Goal: Navigation & Orientation: Find specific page/section

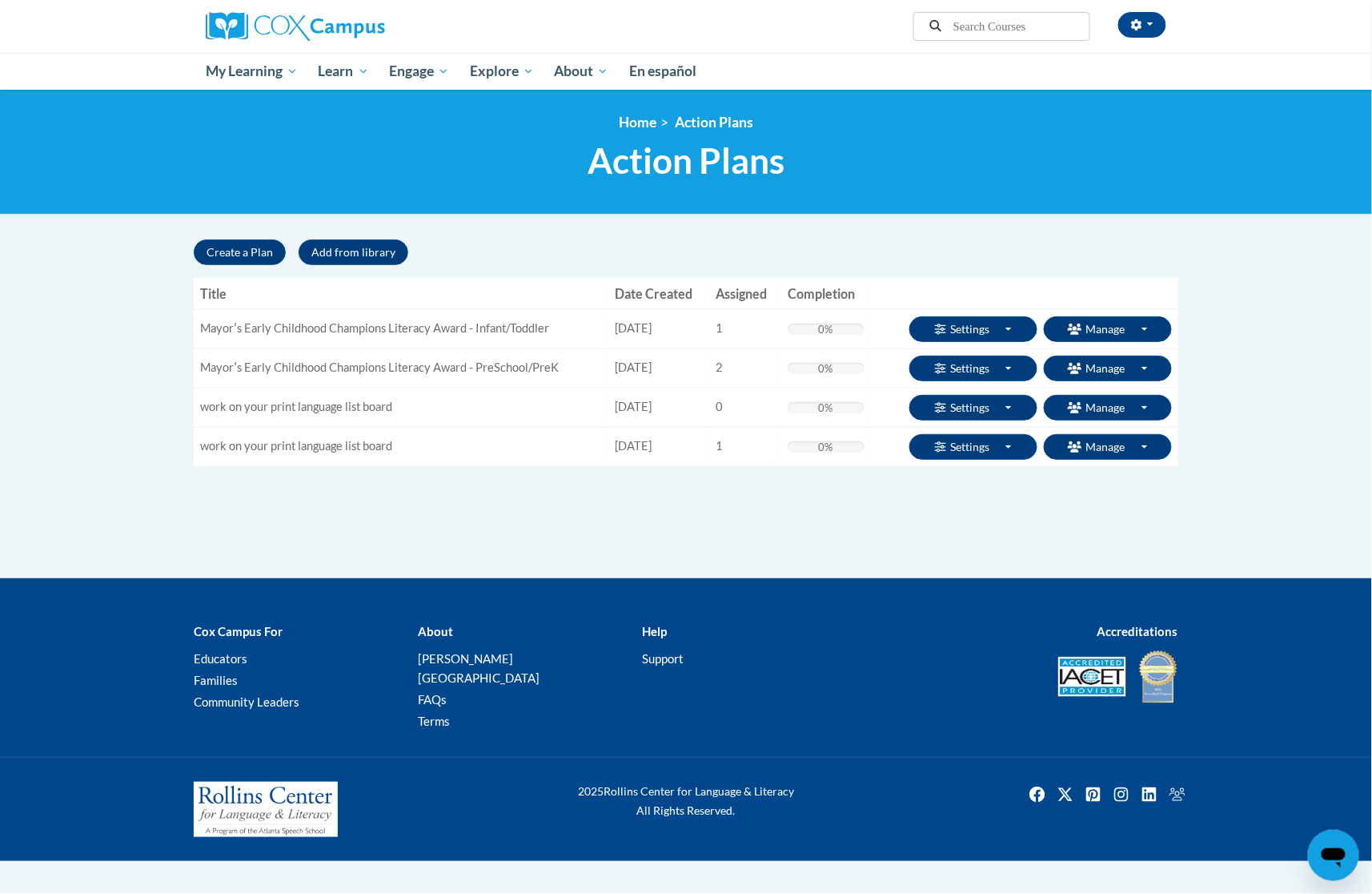
click at [906, 247] on div "Create a Plan Add from library « 1 »" at bounding box center [686, 253] width 985 height 26
click at [1148, 27] on button "button" at bounding box center [1142, 25] width 48 height 26
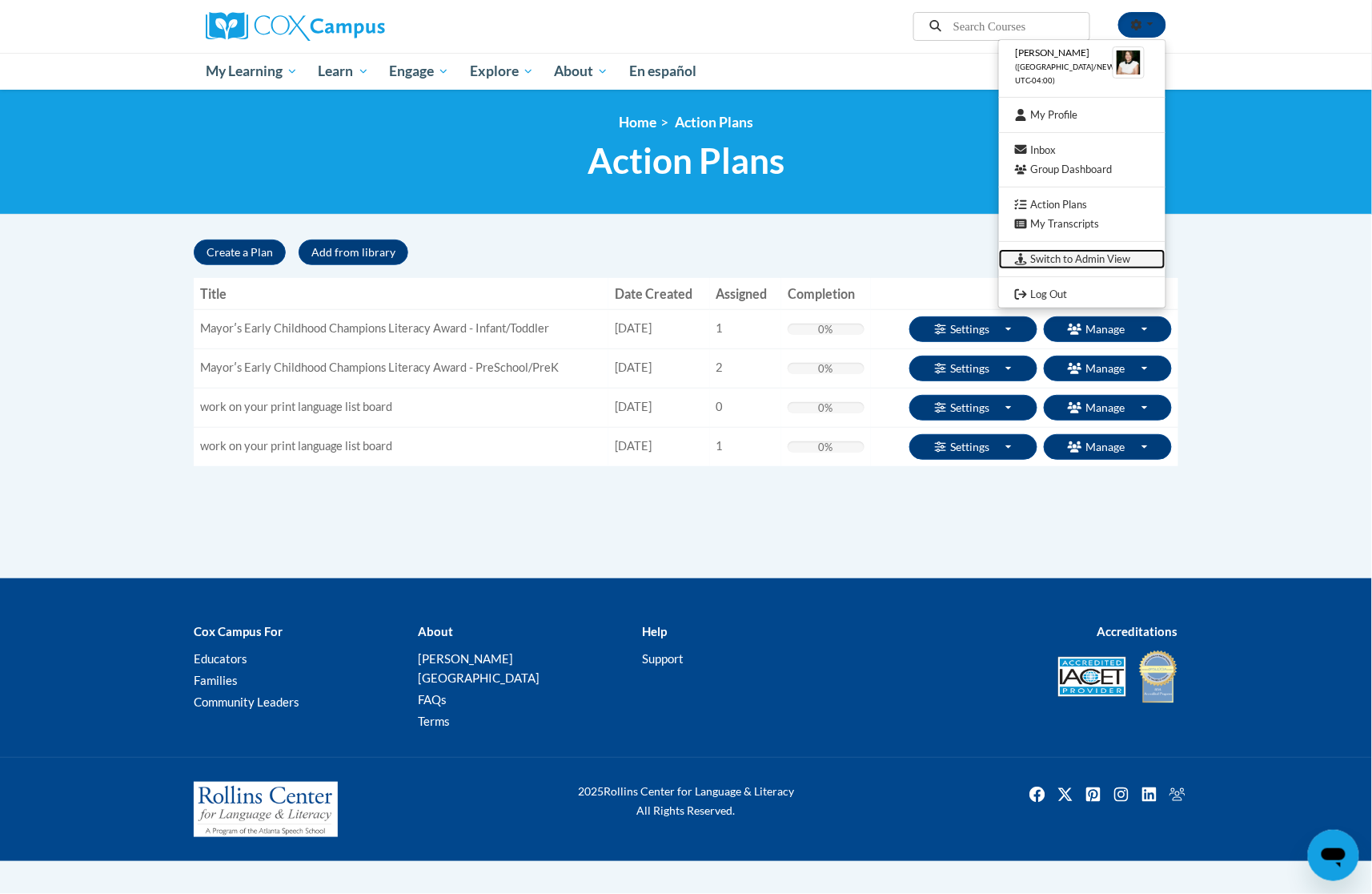
click at [1103, 255] on link "Switch to Admin View" at bounding box center [1082, 259] width 166 height 20
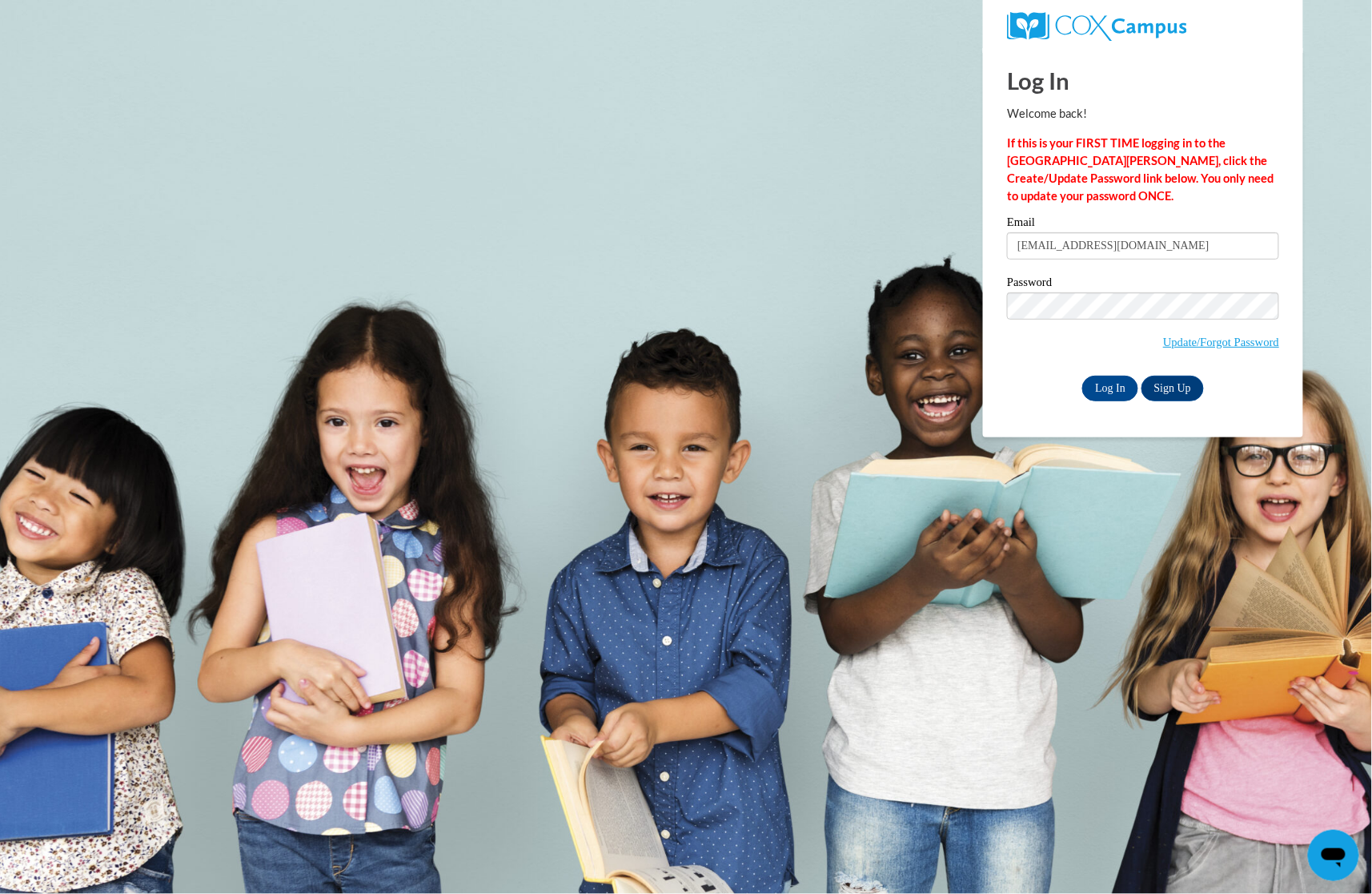
click at [1073, 232] on input "theath@atlantaspeechschool.org" at bounding box center [1142, 245] width 272 height 27
click at [965, 365] on body "Log In Welcome back! If this is your FIRST TIME logging in to the NEW Cox Campu…" at bounding box center [686, 447] width 1372 height 894
click at [1115, 388] on input "Log In" at bounding box center [1109, 389] width 56 height 26
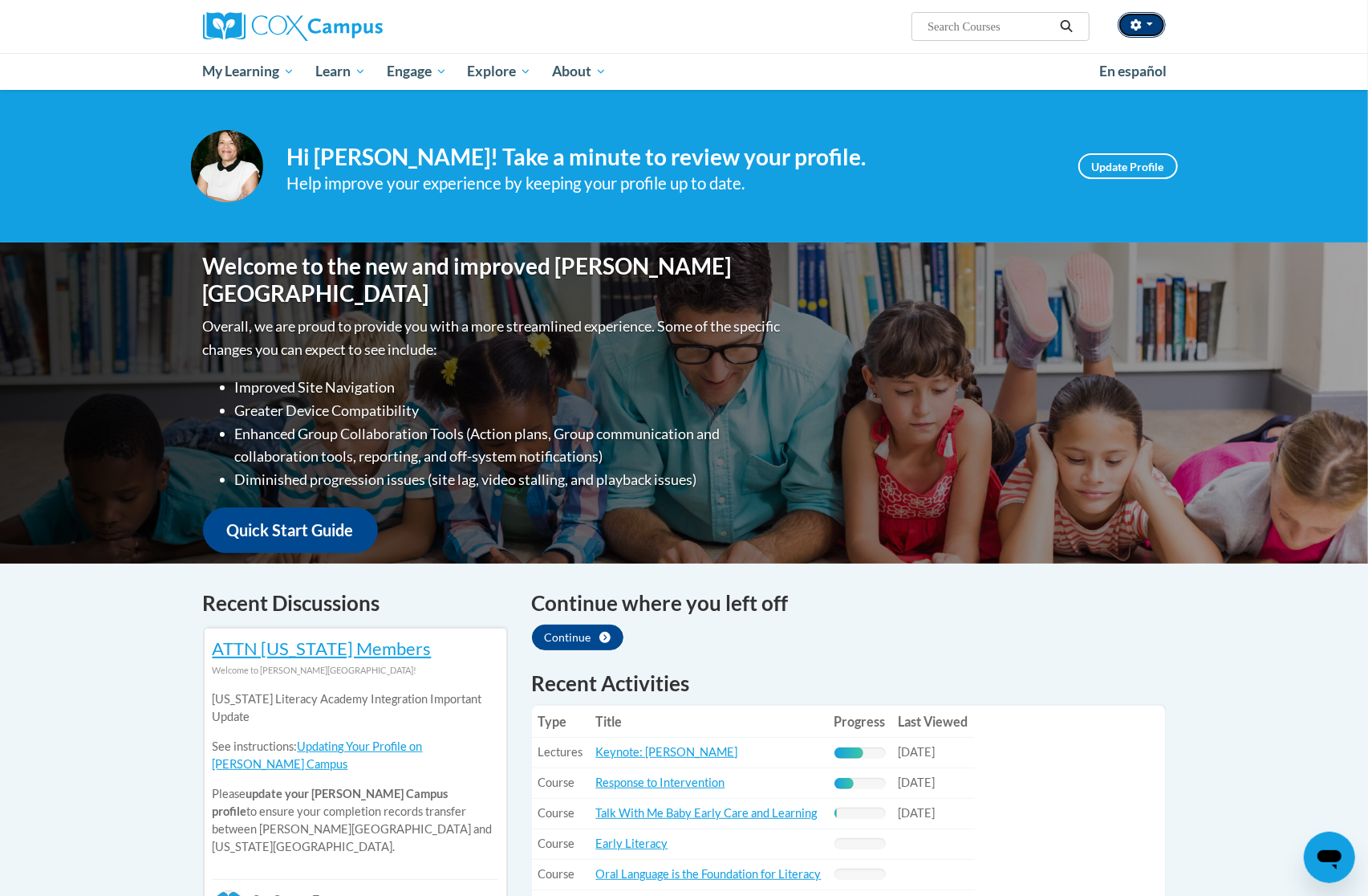
click at [1152, 24] on span "button" at bounding box center [1150, 24] width 6 height 3
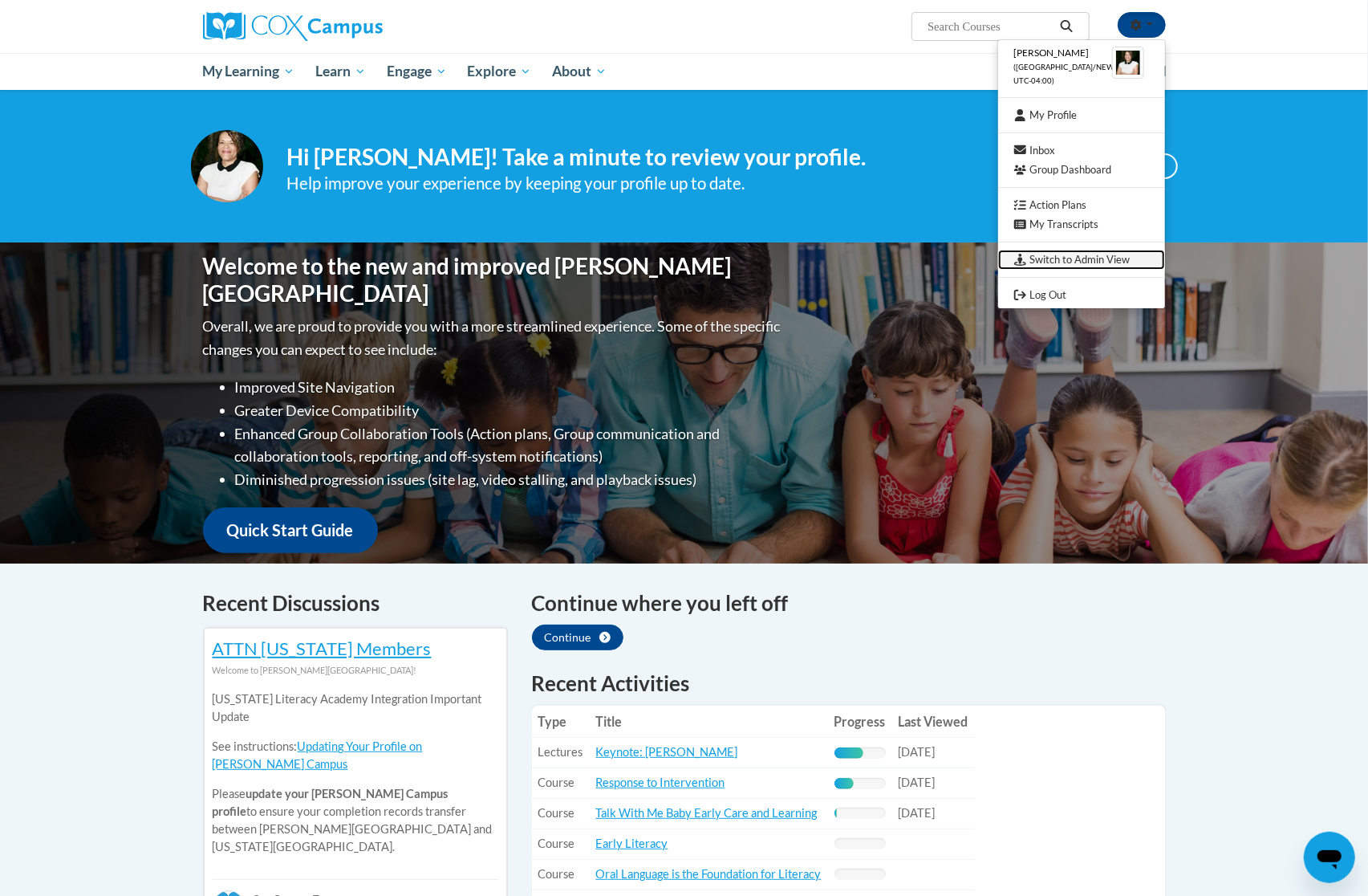
click at [1080, 255] on link "Switch to Admin View" at bounding box center [1082, 259] width 167 height 20
